Goal: Transaction & Acquisition: Book appointment/travel/reservation

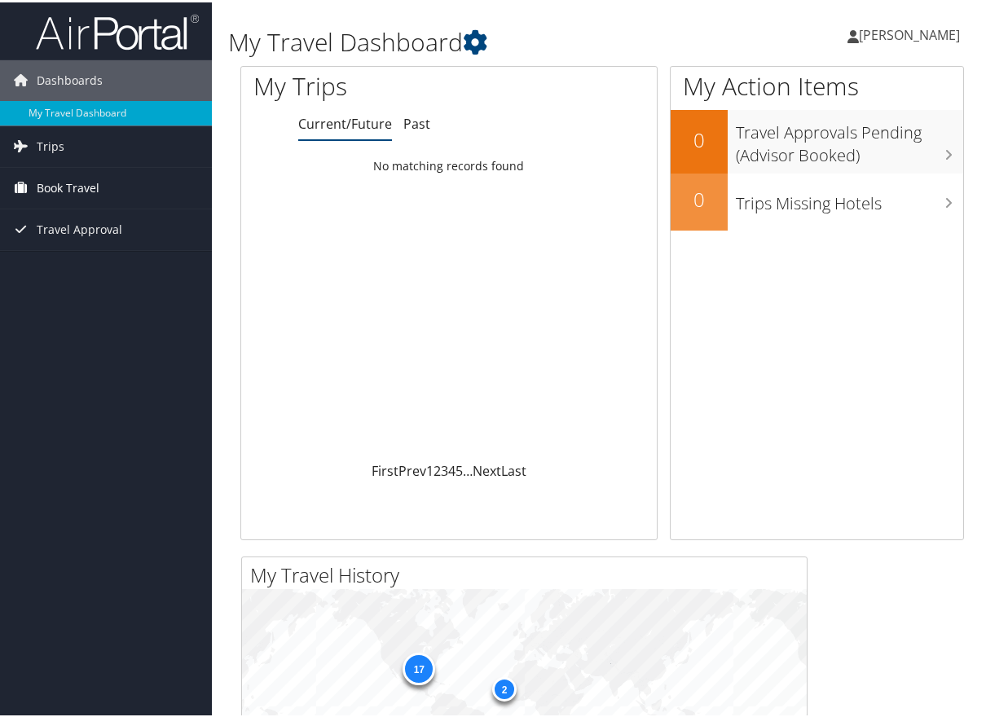
click at [136, 193] on link "Book Travel" at bounding box center [106, 185] width 212 height 41
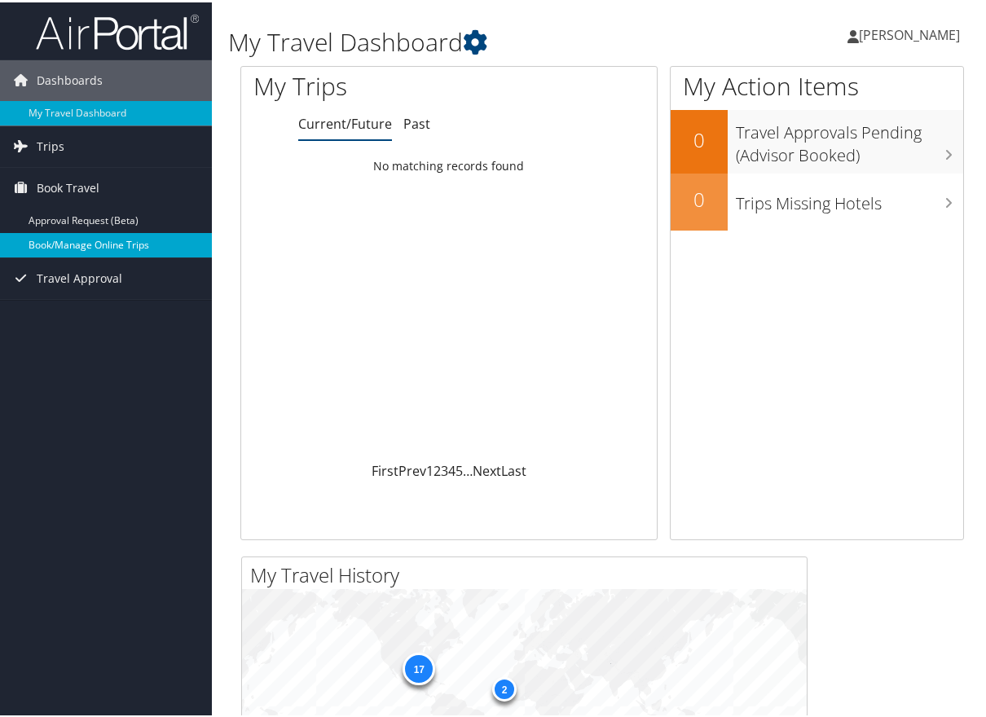
click at [126, 242] on link "Book/Manage Online Trips" at bounding box center [106, 243] width 212 height 24
